Goal: Contribute content: Contribute content

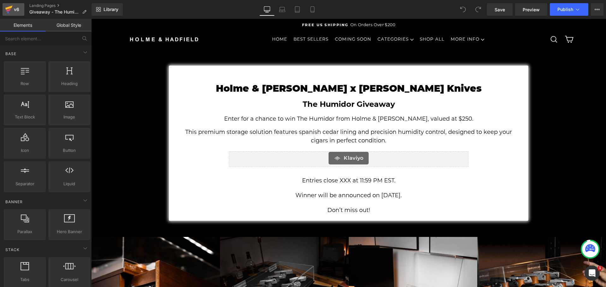
click at [6, 10] on icon at bounding box center [9, 10] width 8 height 16
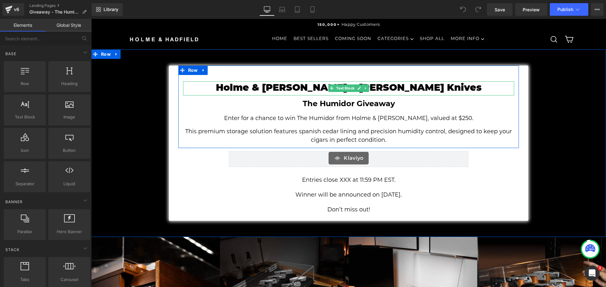
click at [355, 85] on link at bounding box center [358, 89] width 7 height 8
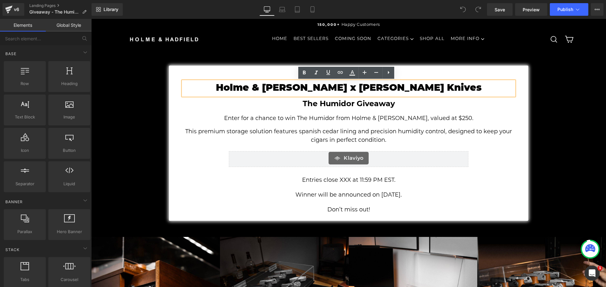
click at [567, 89] on div "Holme & Hadfield x Neeves Knives Text Block The Humidor Giveaway Text Block Ent…" at bounding box center [348, 143] width 514 height 156
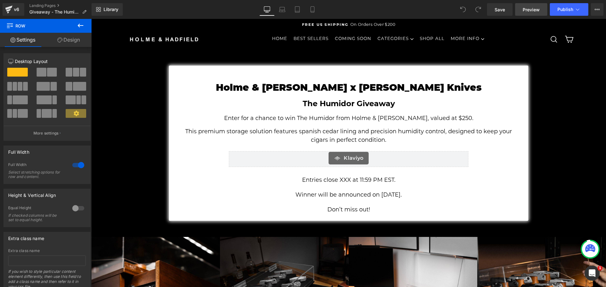
click at [534, 12] on span "Preview" at bounding box center [530, 9] width 17 height 7
click at [595, 10] on icon at bounding box center [596, 9] width 5 height 5
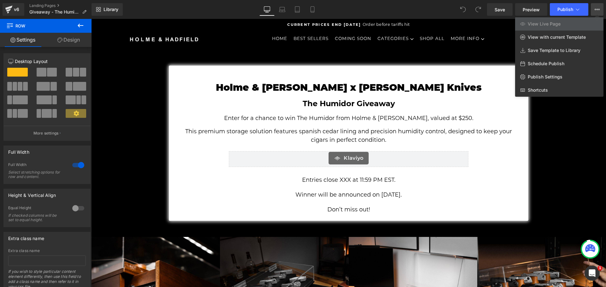
drag, startPoint x: 543, startPoint y: 37, endPoint x: 402, endPoint y: 10, distance: 143.2
click at [403, 10] on div "Library Desktop Desktop Laptop Tablet Mobile Save Preview Publish Scheduled Vie…" at bounding box center [348, 9] width 514 height 13
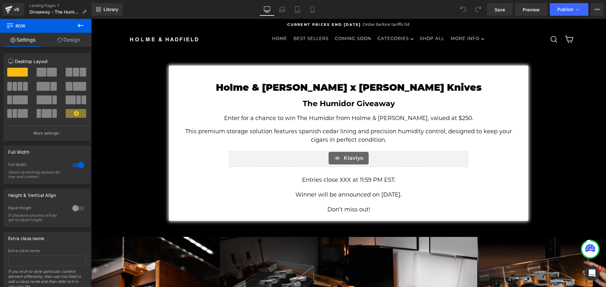
click at [402, 10] on div "Library Desktop Desktop Laptop Tablet Mobile Save Preview Publish Scheduled Vie…" at bounding box center [348, 9] width 514 height 13
click at [596, 13] on button "View Live Page View with current Template Save Template to Library Schedule Pub…" at bounding box center [596, 9] width 13 height 13
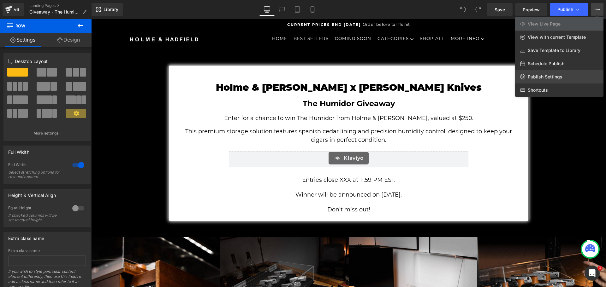
click at [554, 72] on link "Publish Settings" at bounding box center [559, 76] width 88 height 13
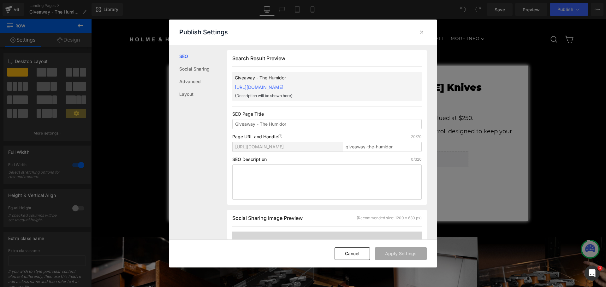
scroll to position [0, 0]
click at [423, 27] on div at bounding box center [421, 32] width 10 height 10
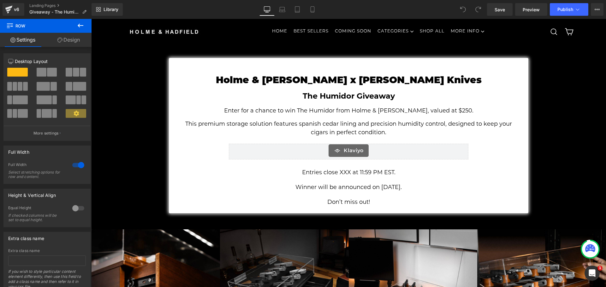
scroll to position [0, 0]
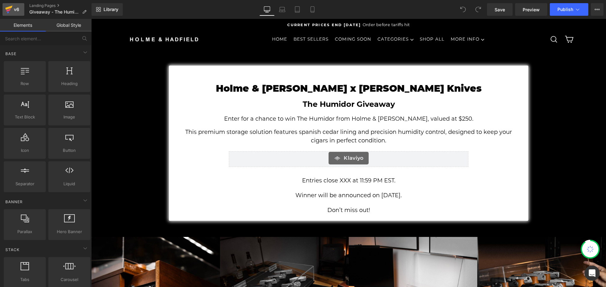
click at [10, 12] on icon at bounding box center [9, 10] width 8 height 16
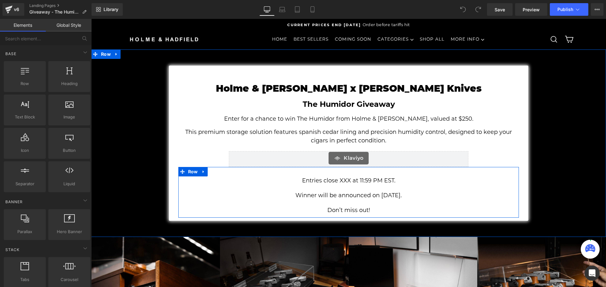
scroll to position [252, 0]
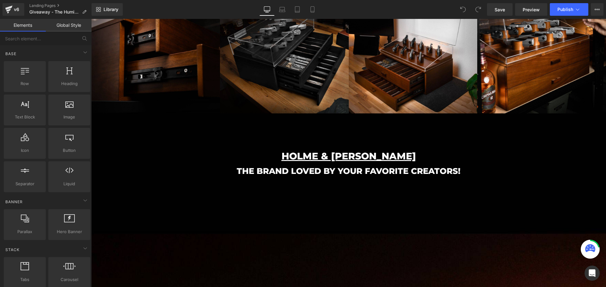
click at [148, 66] on img at bounding box center [155, 49] width 129 height 129
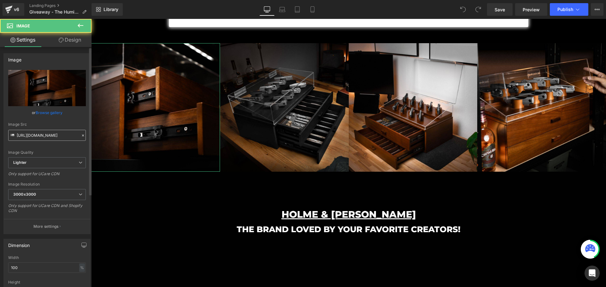
scroll to position [189, 0]
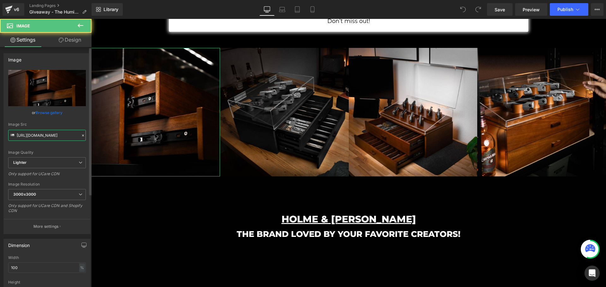
click at [55, 134] on input "https://ucarecdn.com/1d1f4fff-bd9f-4ecd-9a98-a07b0f917c9e/-/format/auto/-/previ…" at bounding box center [47, 135] width 78 height 11
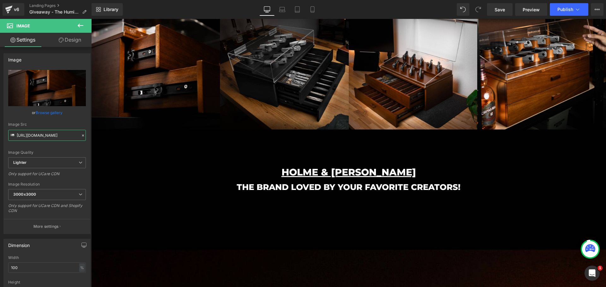
scroll to position [221, 0]
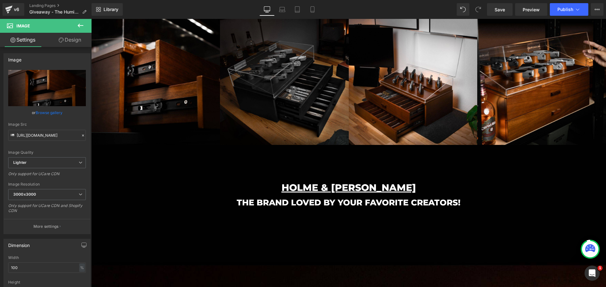
click at [270, 99] on img at bounding box center [284, 80] width 129 height 129
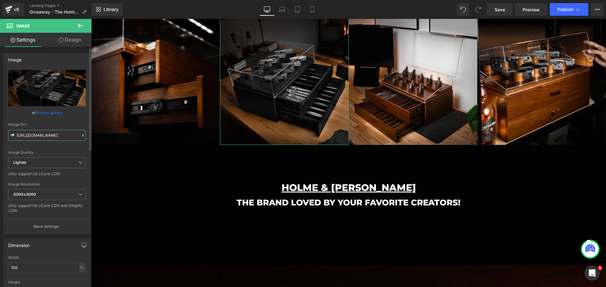
click at [50, 136] on input "https://ucarecdn.com/688c8198-2ff0-4e01-9733-acc3b7987df7/-/format/auto/-/previ…" at bounding box center [47, 135] width 78 height 11
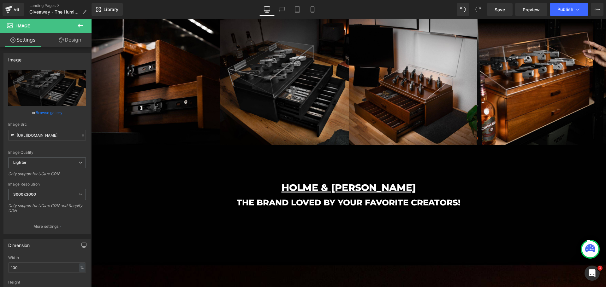
click at [419, 76] on img at bounding box center [413, 80] width 129 height 129
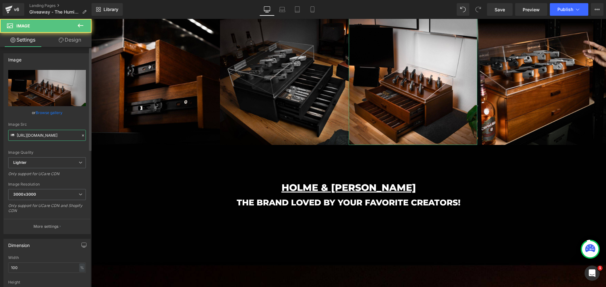
click at [45, 136] on input "https://ucarecdn.com/d37dd769-172e-48d0-a574-f109bcfe1083/-/format/auto/-/previ…" at bounding box center [47, 135] width 78 height 11
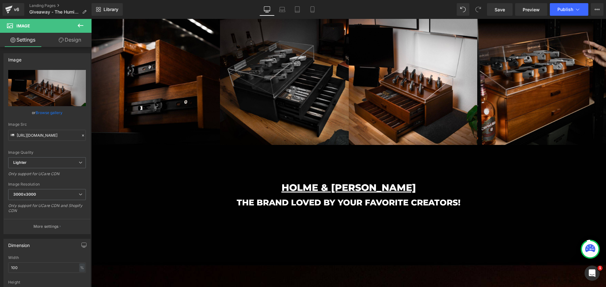
click at [545, 115] on img at bounding box center [541, 80] width 129 height 129
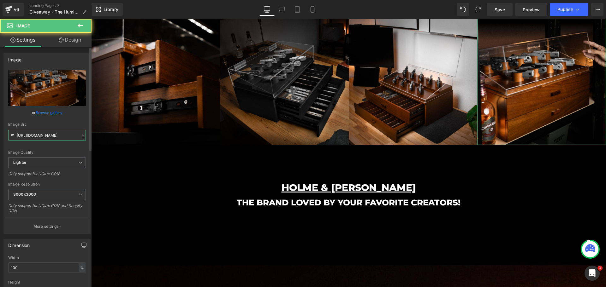
click at [52, 139] on input "https://ucarecdn.com/e0e36ca0-2869-42c4-a474-562b7692b8b5/-/format/auto/-/previ…" at bounding box center [47, 135] width 78 height 11
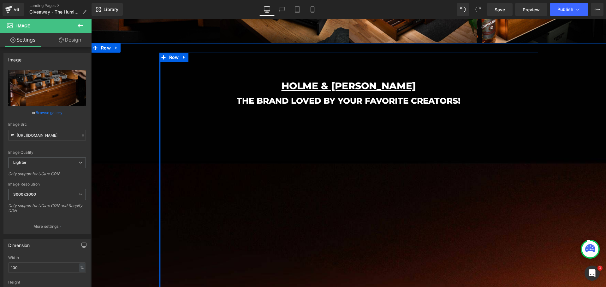
scroll to position [315, 0]
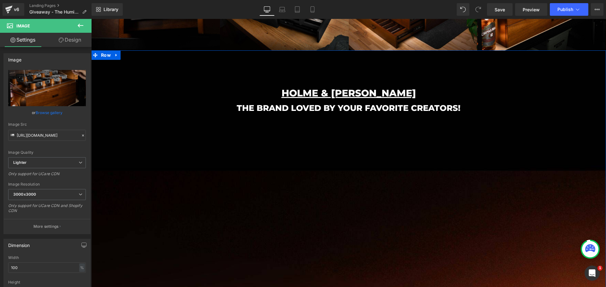
click at [561, 203] on div "HOLME & HADFIELD Heading THE BRAND LOVED BY YOUR FAVORITE CREATORS! Heading You…" at bounding box center [348, 210] width 514 height 300
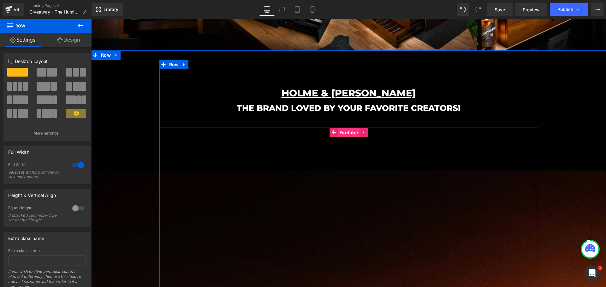
click at [339, 132] on span "Youtube" at bounding box center [349, 132] width 22 height 9
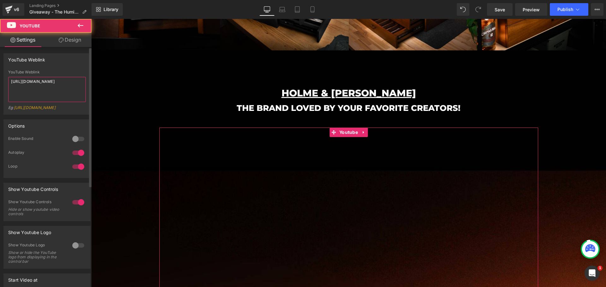
click at [50, 88] on textarea "https://youtu.be/goCTzXkqOdc" at bounding box center [47, 89] width 78 height 25
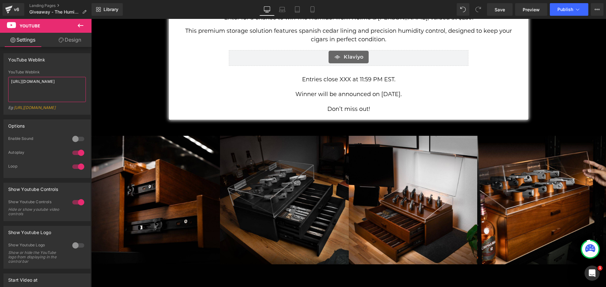
scroll to position [95, 0]
